Goal: Entertainment & Leisure: Consume media (video, audio)

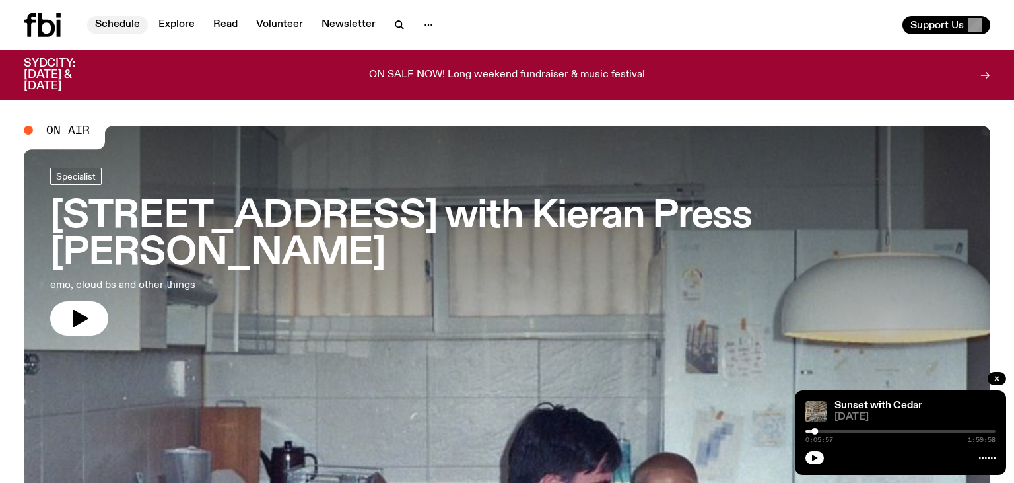
click at [115, 23] on link "Schedule" at bounding box center [117, 25] width 61 height 18
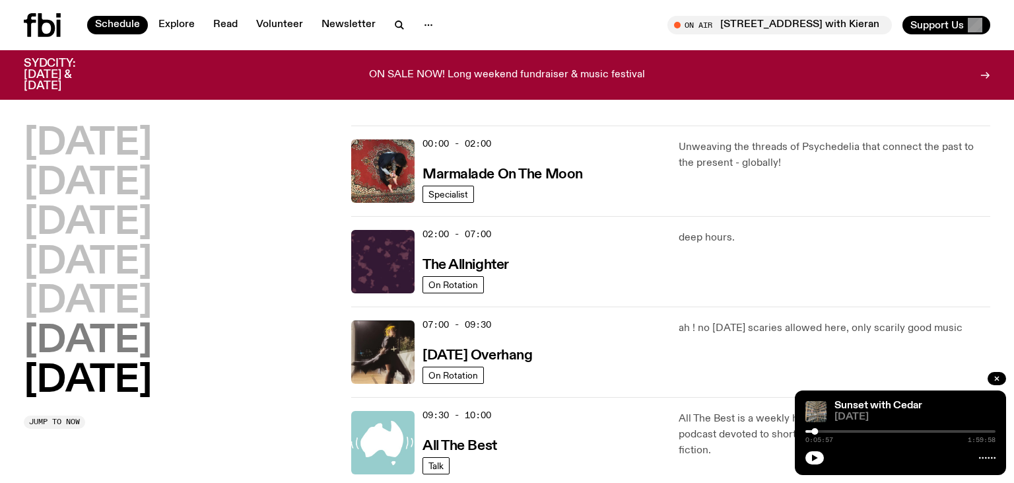
click at [103, 347] on h2 "[DATE]" at bounding box center [88, 341] width 128 height 37
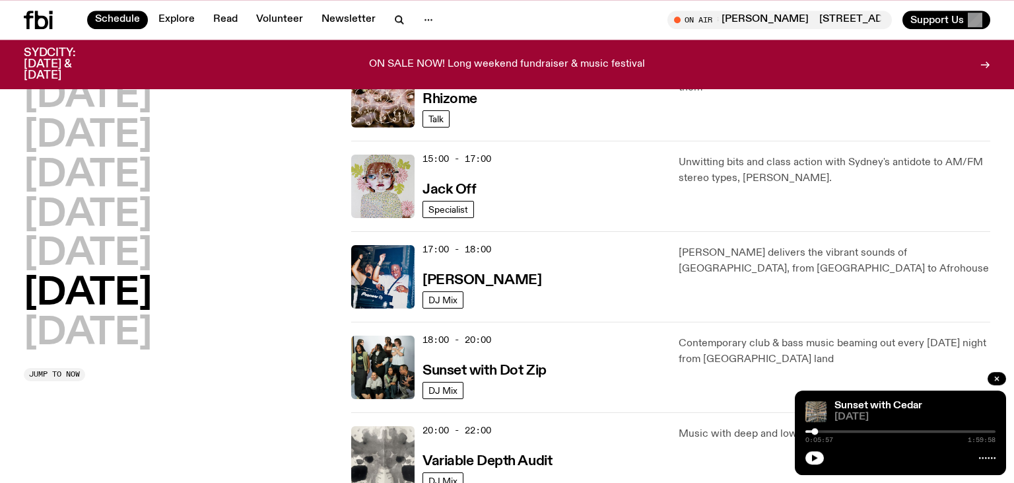
scroll to position [627, 0]
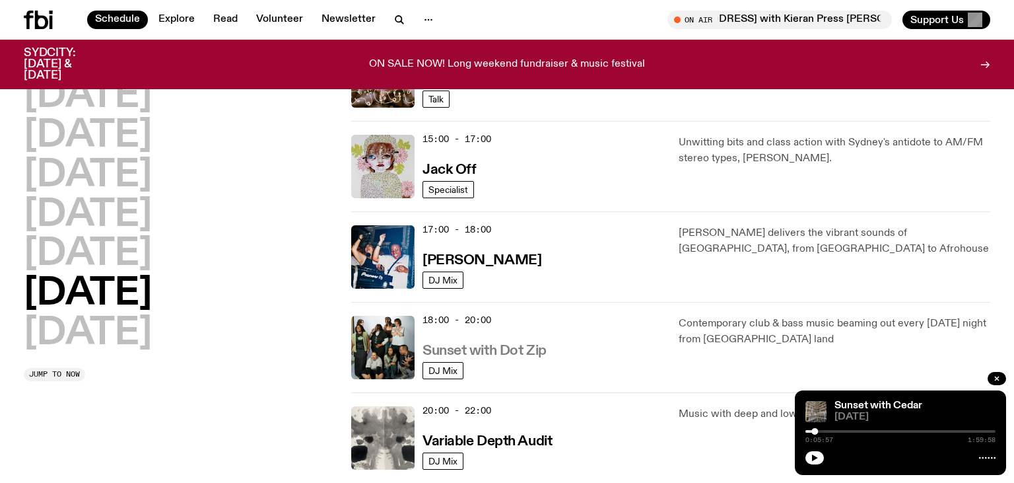
click at [454, 348] on h3 "Sunset with Dot Zip" at bounding box center [485, 351] width 124 height 14
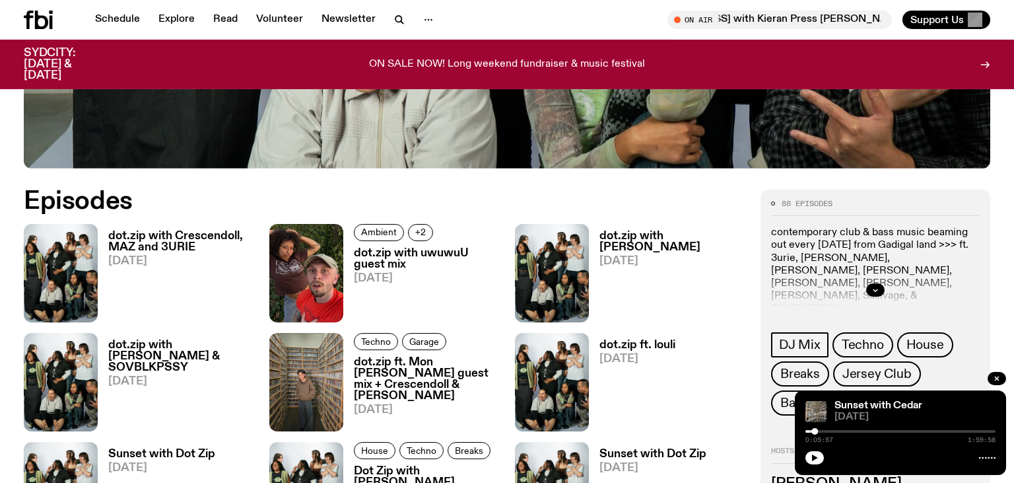
scroll to position [694, 0]
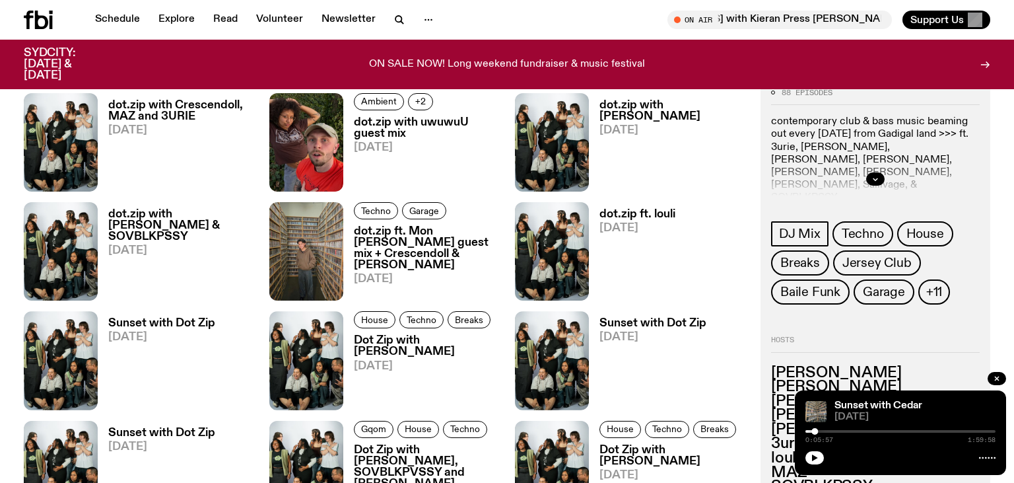
click at [168, 103] on h3 "dot.zip with Crescendoll, MAZ and 3URIE" at bounding box center [180, 111] width 145 height 22
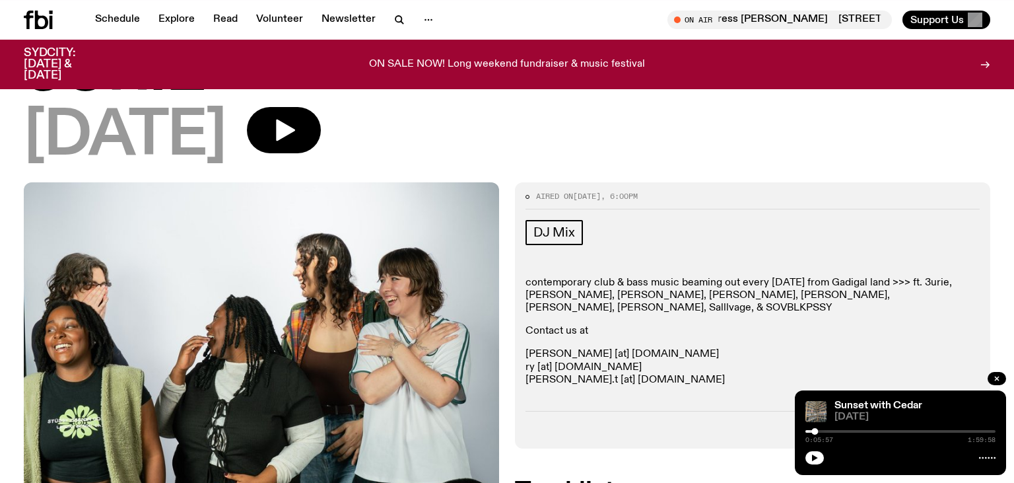
scroll to position [62, 0]
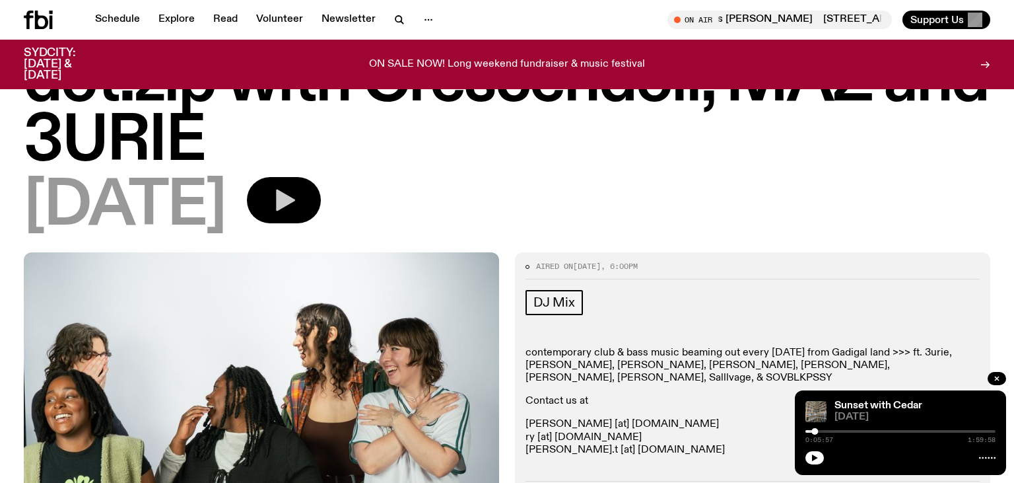
click at [295, 199] on icon "button" at bounding box center [285, 200] width 19 height 22
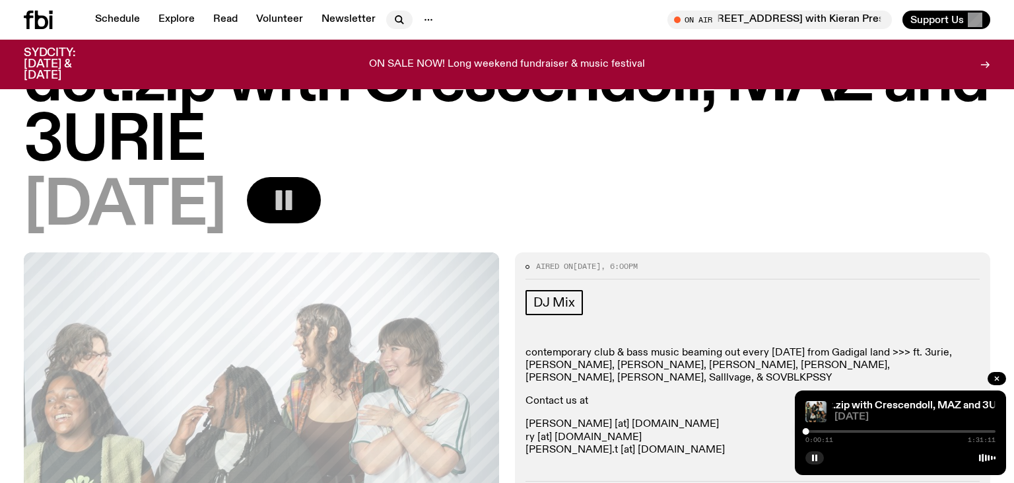
click at [393, 17] on icon "button" at bounding box center [399, 20] width 16 height 16
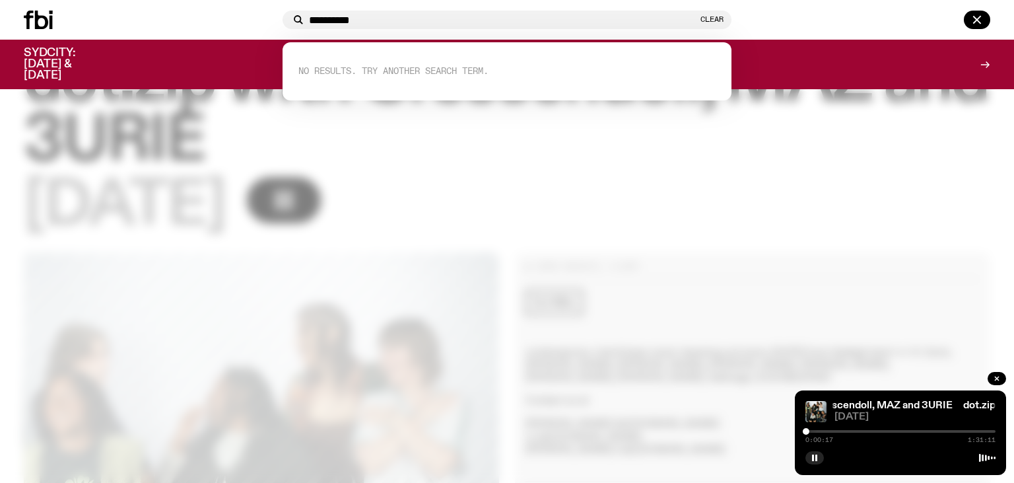
type input "**********"
click at [809, 433] on div "0:00:17 1:31:11" at bounding box center [900, 435] width 190 height 16
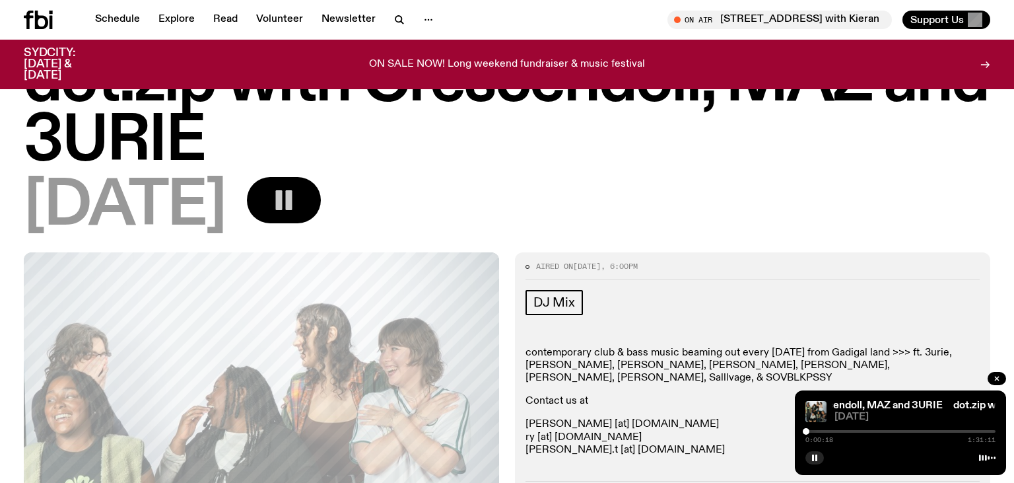
click at [809, 430] on div at bounding box center [900, 431] width 190 height 3
click at [904, 431] on div at bounding box center [900, 431] width 190 height 3
click at [913, 432] on div at bounding box center [900, 431] width 190 height 3
click at [912, 432] on div at bounding box center [900, 431] width 190 height 3
click at [915, 432] on div at bounding box center [900, 431] width 190 height 3
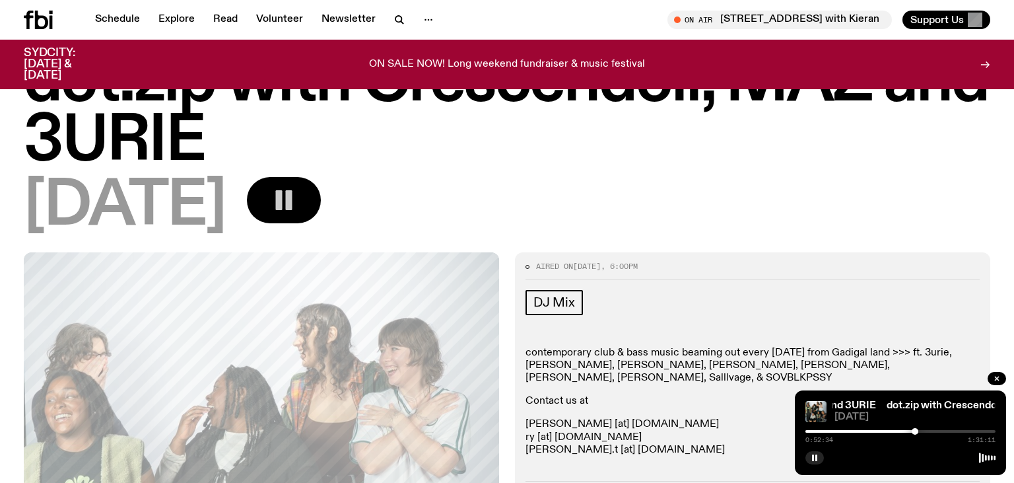
click at [920, 432] on div at bounding box center [900, 431] width 190 height 3
click at [924, 431] on div at bounding box center [900, 431] width 190 height 3
click at [926, 431] on div at bounding box center [924, 431] width 7 height 7
click at [928, 431] on div at bounding box center [928, 431] width 7 height 7
click at [297, 201] on icon "button" at bounding box center [284, 200] width 26 height 26
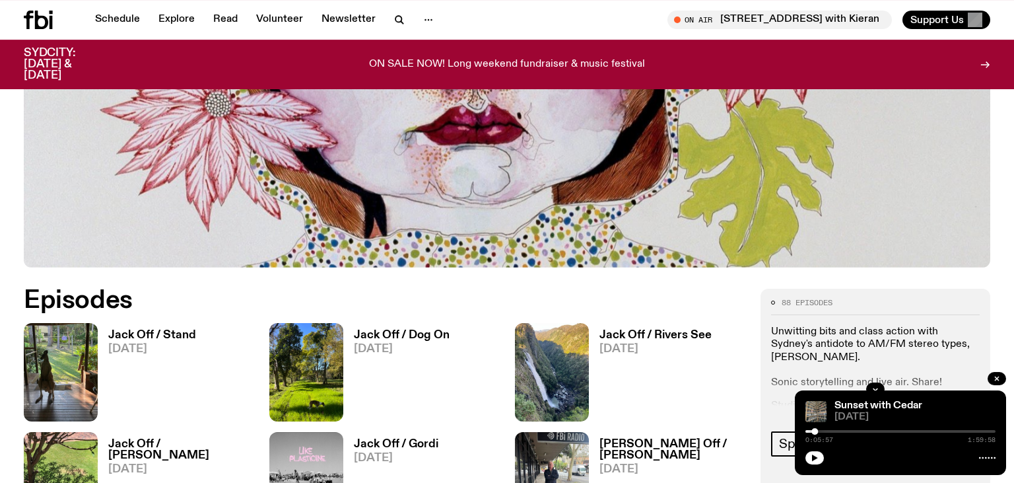
scroll to position [482, 0]
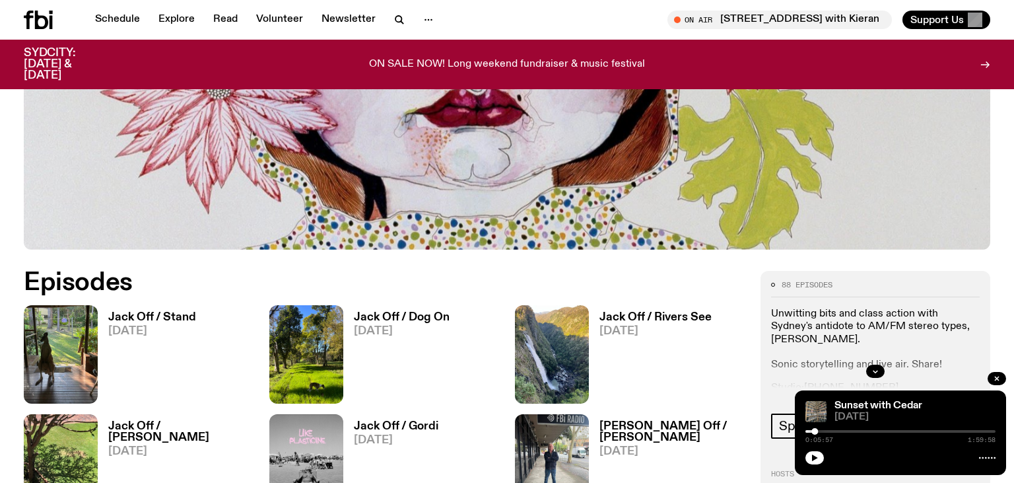
click at [143, 314] on h3 "Jack Off / Stand" at bounding box center [152, 317] width 88 height 11
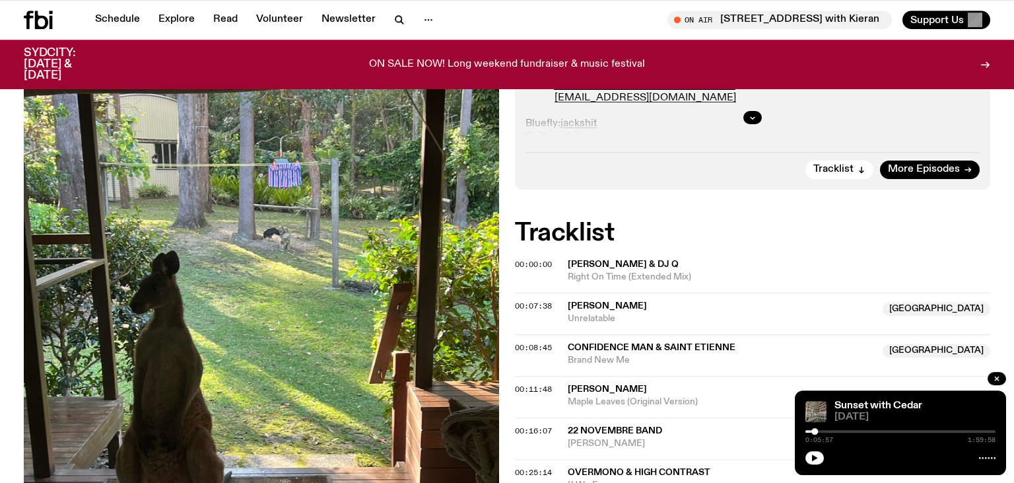
scroll to position [418, 0]
